Goal: Task Accomplishment & Management: Use online tool/utility

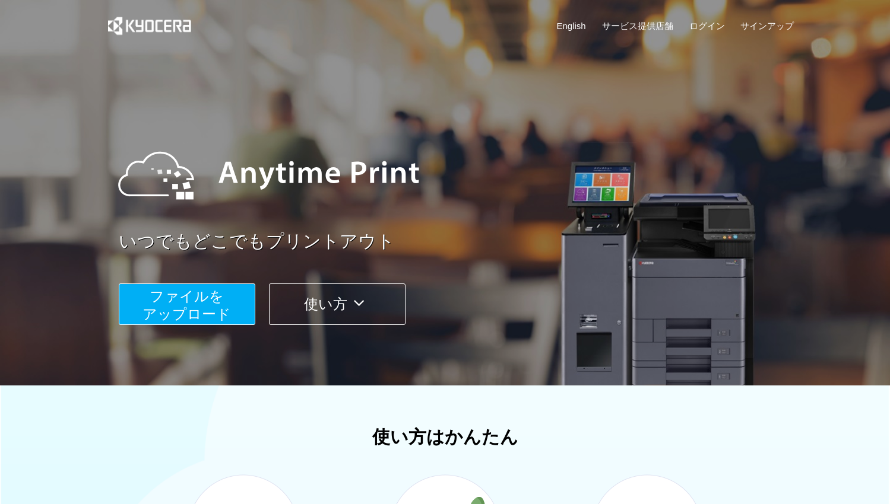
scroll to position [68, 0]
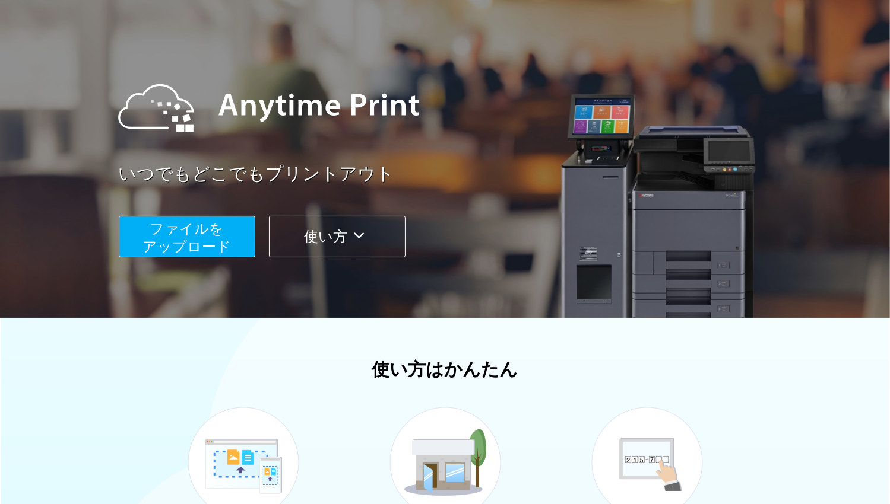
click at [215, 238] on span "ファイルを ​​アップロード" at bounding box center [186, 238] width 88 height 34
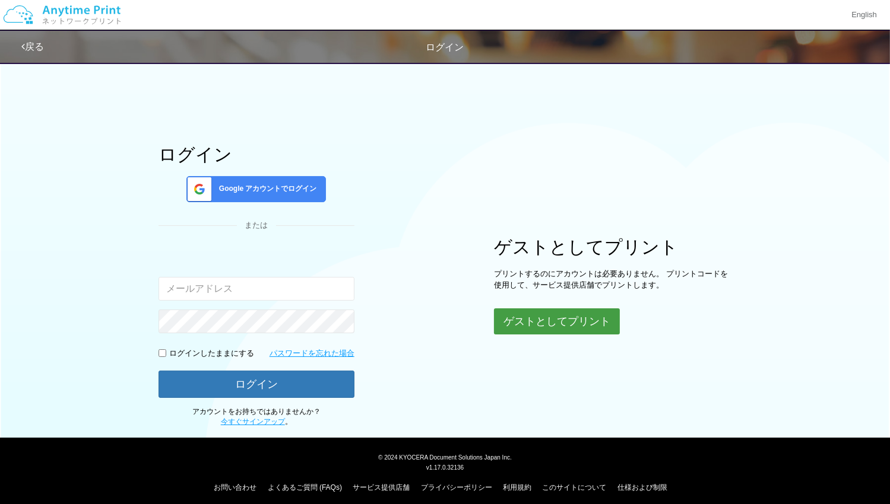
click at [510, 317] on button "ゲストとしてプリント" at bounding box center [557, 322] width 126 height 26
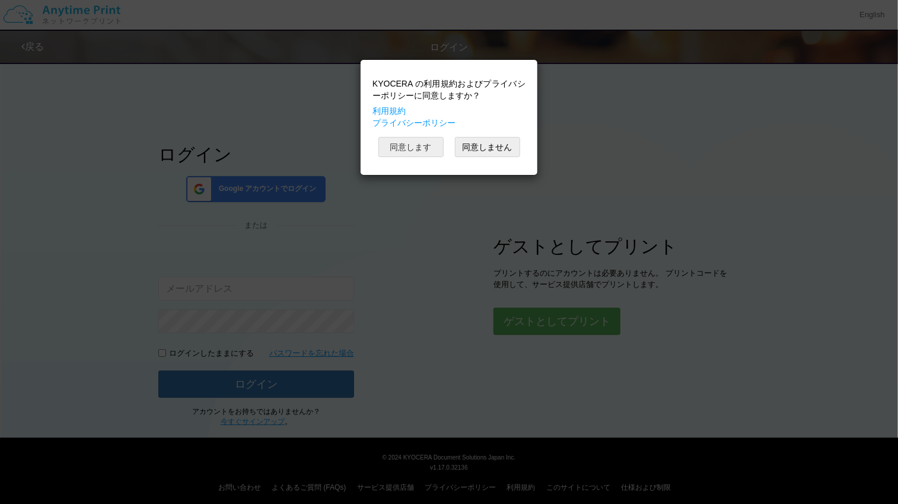
click at [425, 148] on button "同意します" at bounding box center [411, 147] width 65 height 20
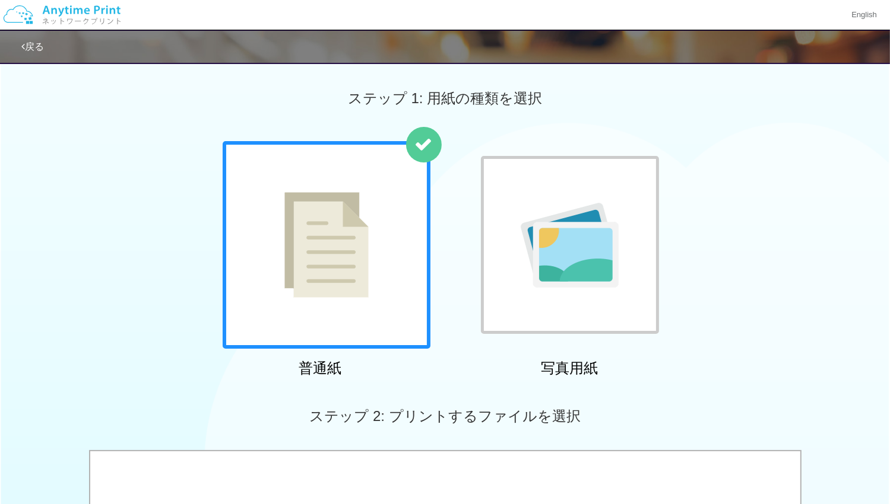
click at [361, 256] on img at bounding box center [326, 245] width 84 height 106
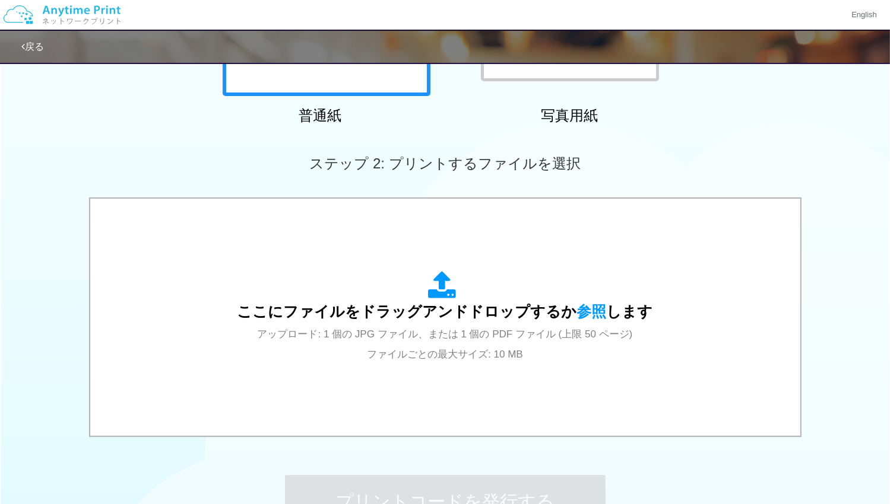
scroll to position [253, 0]
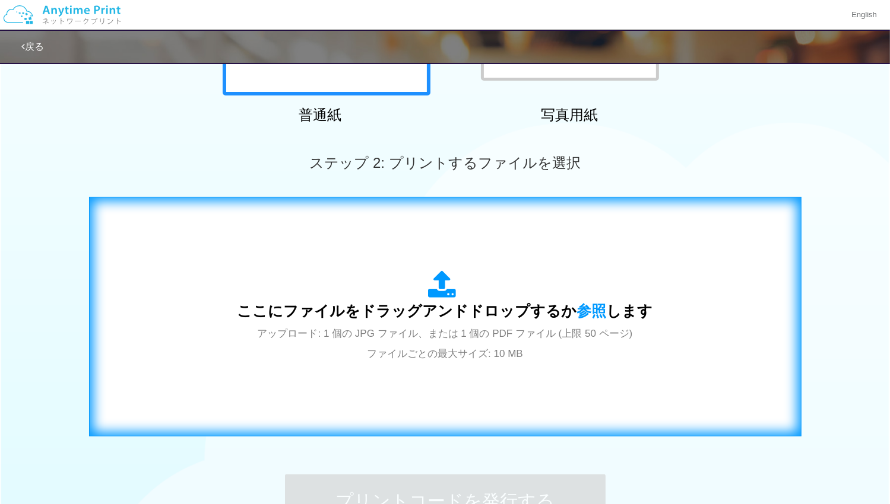
click at [408, 331] on span "アップロード: 1 個の JPG ファイル、または 1 個の PDF ファイル (上限 50 ページ) ファイルごとの最大サイズ: 10 MB" at bounding box center [445, 343] width 375 height 31
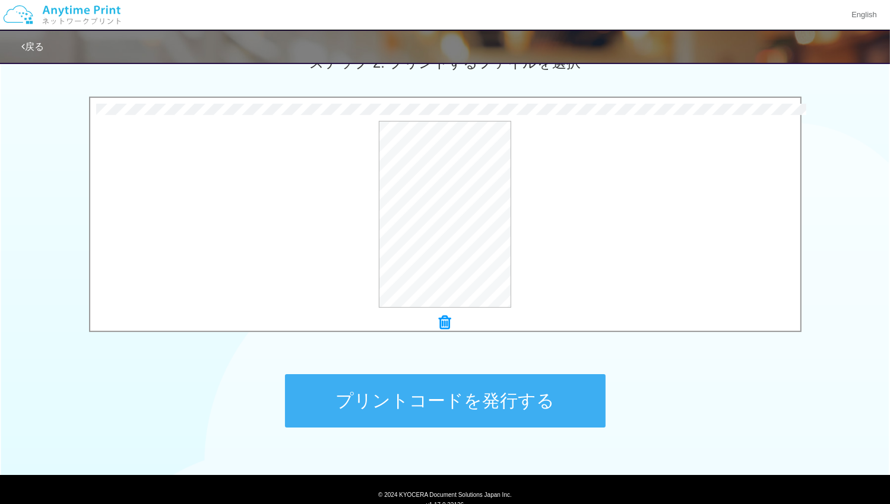
scroll to position [357, 0]
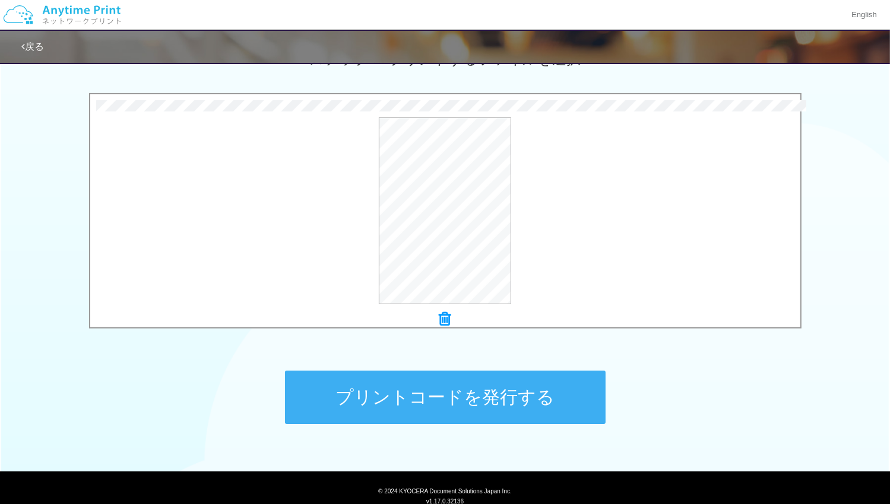
click at [459, 395] on button "プリントコードを発行する" at bounding box center [445, 397] width 320 height 53
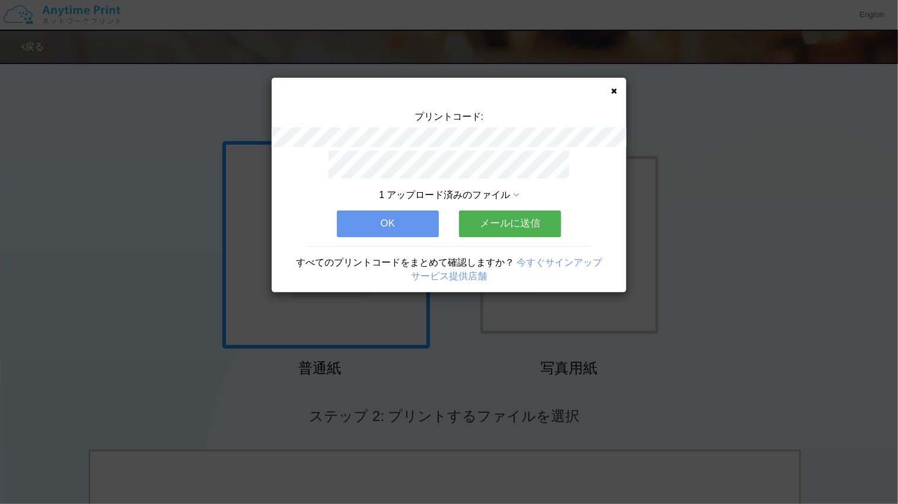
click at [402, 230] on button "OK" at bounding box center [388, 224] width 102 height 26
